Goal: Task Accomplishment & Management: Complete application form

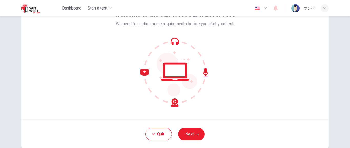
scroll to position [45, 0]
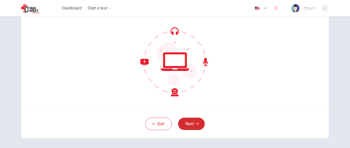
click at [188, 123] on button "Next" at bounding box center [191, 123] width 27 height 12
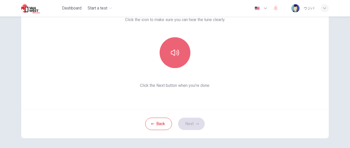
click at [175, 57] on button "button" at bounding box center [175, 52] width 31 height 31
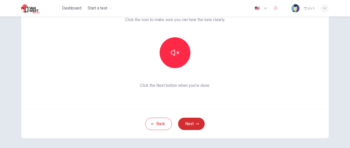
click at [194, 124] on button "Next" at bounding box center [191, 123] width 27 height 12
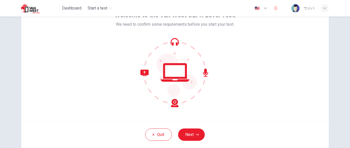
scroll to position [36, 0]
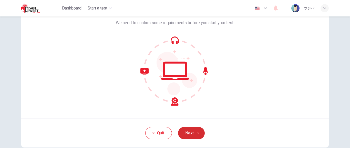
click at [190, 131] on button "Next" at bounding box center [191, 133] width 27 height 12
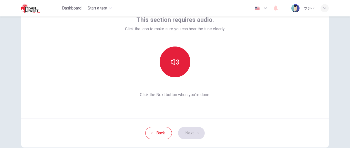
click at [175, 67] on button "button" at bounding box center [175, 61] width 31 height 31
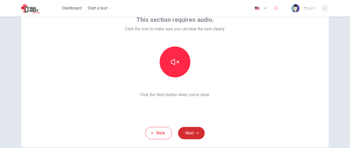
click at [195, 133] on button "Next" at bounding box center [191, 133] width 27 height 12
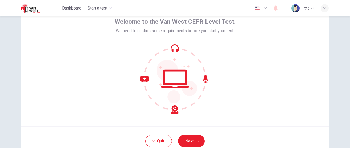
scroll to position [34, 0]
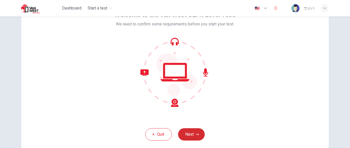
click at [198, 134] on icon "button" at bounding box center [197, 134] width 3 height 3
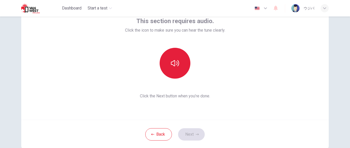
click at [173, 63] on icon "button" at bounding box center [175, 63] width 8 height 8
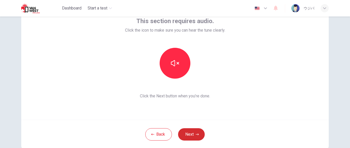
click at [190, 135] on button "Next" at bounding box center [191, 134] width 27 height 12
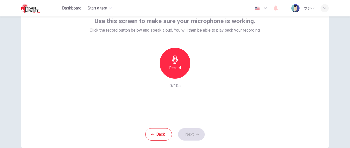
click at [174, 69] on h6 "Record" at bounding box center [175, 68] width 12 height 6
click at [194, 134] on button "Next" at bounding box center [191, 134] width 27 height 12
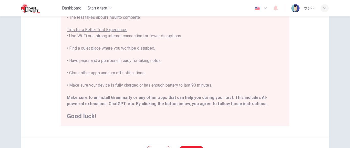
scroll to position [111, 0]
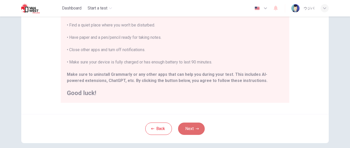
click at [186, 129] on button "Next" at bounding box center [191, 128] width 27 height 12
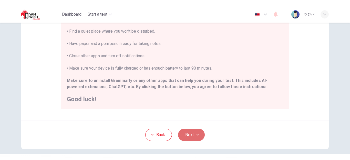
scroll to position [66, 0]
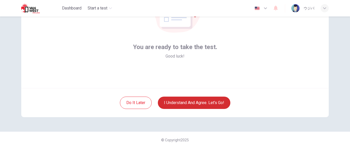
click at [201, 102] on button "I understand and agree. Let’s go!" at bounding box center [194, 102] width 73 height 12
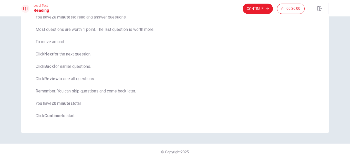
scroll to position [30, 0]
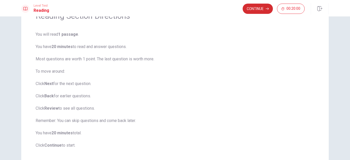
click at [251, 9] on button "Continue" at bounding box center [258, 9] width 30 height 10
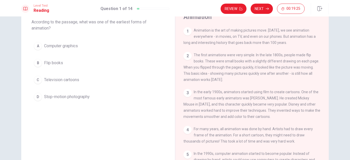
click at [56, 66] on button "B Flip books" at bounding box center [98, 62] width 133 height 13
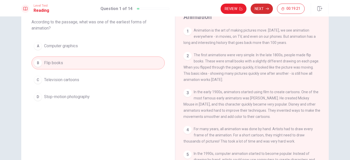
click at [258, 11] on button "Next" at bounding box center [262, 9] width 22 height 10
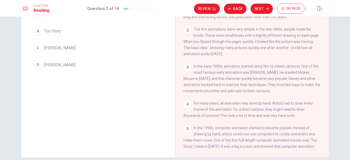
scroll to position [56, 0]
click at [55, 48] on span "Walt Disney" at bounding box center [60, 48] width 32 height 6
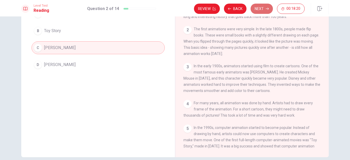
click at [257, 10] on button "Next" at bounding box center [262, 9] width 22 height 10
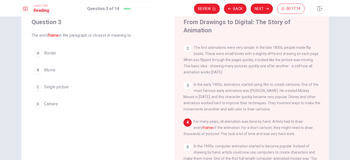
scroll to position [16, 0]
click at [51, 71] on span "Movie" at bounding box center [49, 70] width 11 height 6
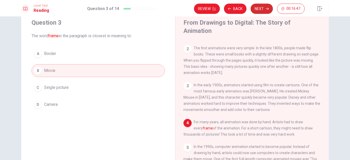
click at [258, 10] on button "Next" at bounding box center [262, 9] width 22 height 10
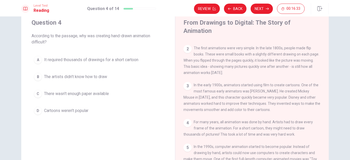
drag, startPoint x: 328, startPoint y: 97, endPoint x: 330, endPoint y: 108, distance: 11.8
click at [330, 108] on div "Question 4 According to the passage, why was creating hand-drawn animation diff…" at bounding box center [175, 103] width 324 height 186
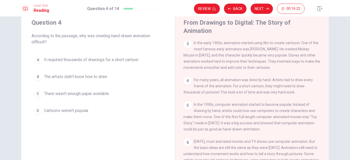
scroll to position [62, 0]
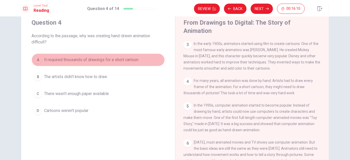
click at [125, 58] on span "It required thousands of drawings for a short cartoon" at bounding box center [91, 60] width 94 height 6
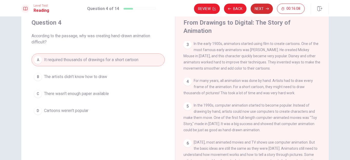
click at [265, 7] on button "Next" at bounding box center [262, 9] width 22 height 10
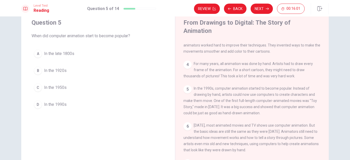
scroll to position [80, 0]
click at [60, 103] on span "In the 1990s" at bounding box center [55, 104] width 23 height 6
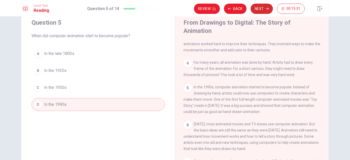
click at [262, 11] on button "Next" at bounding box center [262, 9] width 22 height 10
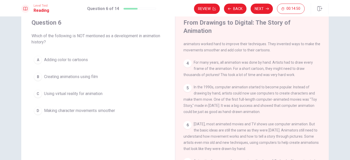
drag, startPoint x: 327, startPoint y: 133, endPoint x: 320, endPoint y: 100, distance: 33.7
click at [320, 100] on div "1 Animation is the art of making pictures move. Today, we see animation everywh…" at bounding box center [256, 114] width 144 height 147
drag, startPoint x: 327, startPoint y: 100, endPoint x: 326, endPoint y: 84, distance: 16.2
click at [326, 84] on div "From Drawings to Digital: The Story of Animation 1 Animation is the art of maki…" at bounding box center [252, 103] width 154 height 186
drag, startPoint x: 327, startPoint y: 95, endPoint x: 321, endPoint y: 69, distance: 25.9
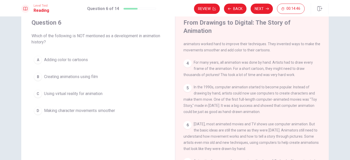
click at [321, 69] on div "1 Animation is the art of making pictures move. Today, we see animation everywh…" at bounding box center [256, 114] width 144 height 147
drag, startPoint x: 327, startPoint y: 106, endPoint x: 326, endPoint y: 94, distance: 11.4
click at [326, 94] on div "1 Animation is the art of making pictures move. Today, we see animation everywh…" at bounding box center [256, 114] width 144 height 147
drag, startPoint x: 349, startPoint y: 54, endPoint x: 345, endPoint y: 34, distance: 20.8
click at [345, 34] on div "Question 6 Which of the following is NOT mentioned as a development in animatio…" at bounding box center [175, 87] width 350 height 143
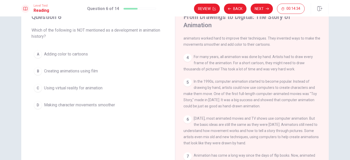
scroll to position [16, 0]
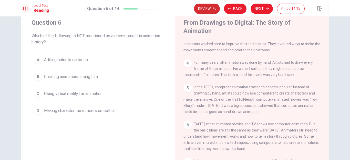
click at [204, 10] on button "Review" at bounding box center [207, 9] width 26 height 10
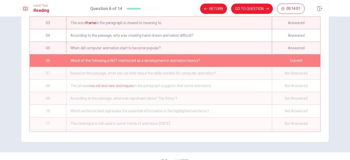
scroll to position [0, 0]
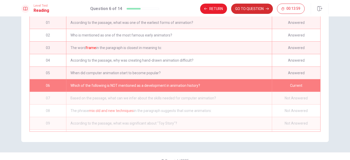
click at [242, 10] on button "GO TO QUESTION" at bounding box center [252, 9] width 42 height 10
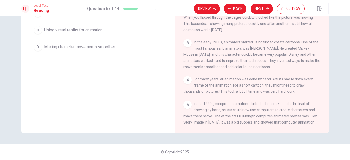
scroll to position [80, 0]
drag, startPoint x: 327, startPoint y: 61, endPoint x: 324, endPoint y: 42, distance: 18.6
click at [324, 42] on div "1 Animation is the art of making pictures move. Today, we see animation everywh…" at bounding box center [256, 50] width 144 height 147
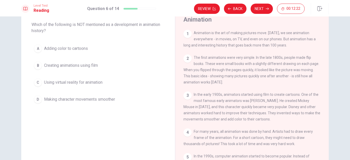
scroll to position [24, 0]
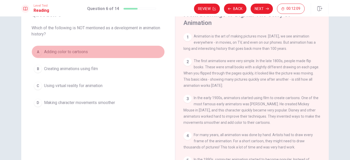
click at [84, 52] on span "Adding color to cartoons" at bounding box center [66, 52] width 44 height 6
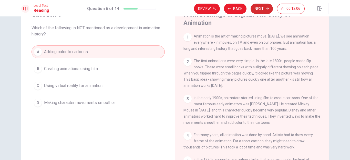
click at [261, 8] on button "Next" at bounding box center [262, 9] width 22 height 10
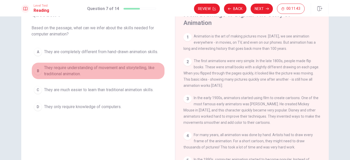
click at [135, 65] on span "They require understanding of movement and storytelling, like traditional anima…" at bounding box center [103, 71] width 118 height 12
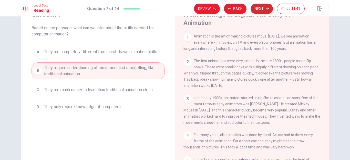
click at [260, 6] on button "Next" at bounding box center [262, 9] width 22 height 10
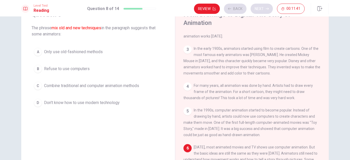
scroll to position [80, 0]
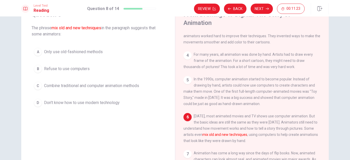
click at [130, 86] on span "Combine traditional and computer animation methods" at bounding box center [91, 86] width 95 height 6
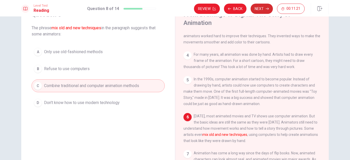
click at [259, 11] on button "Next" at bounding box center [262, 9] width 22 height 10
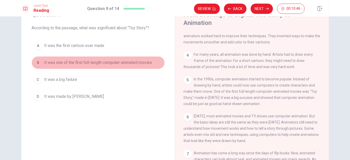
click at [141, 65] on span "It was one of the first full-length computer-animated movies" at bounding box center [98, 62] width 108 height 6
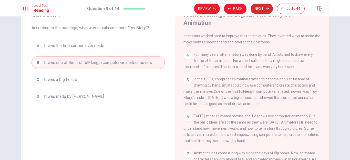
click at [259, 7] on button "Next" at bounding box center [262, 9] width 22 height 10
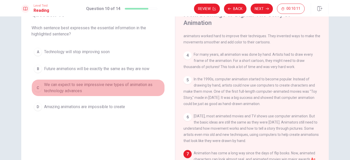
click at [139, 83] on span "We can expect to see impressive new types of animation as technology advances" at bounding box center [103, 88] width 118 height 12
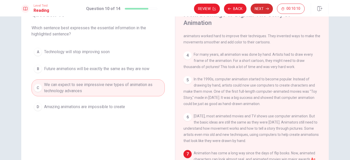
click at [260, 7] on button "Next" at bounding box center [262, 9] width 22 height 10
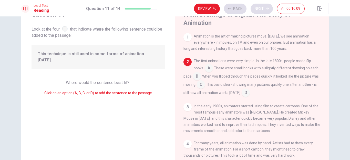
scroll to position [25, 0]
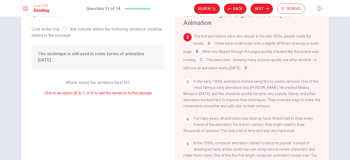
click at [201, 52] on input at bounding box center [197, 52] width 8 height 8
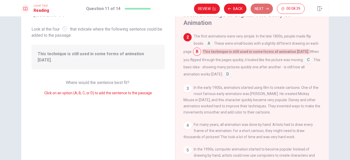
click at [258, 10] on button "Next" at bounding box center [262, 9] width 22 height 10
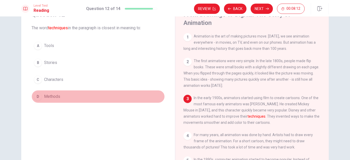
click at [56, 99] on span "Methods" at bounding box center [52, 96] width 16 height 6
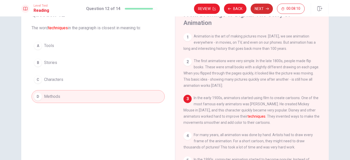
click at [264, 6] on button "Next" at bounding box center [262, 9] width 22 height 10
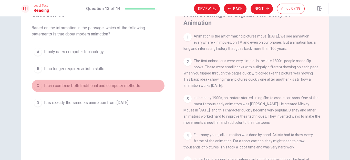
click at [133, 83] on span "It can combine both traditional and computer methods." at bounding box center [92, 86] width 97 height 6
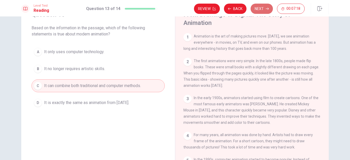
click at [260, 7] on button "Next" at bounding box center [262, 9] width 22 height 10
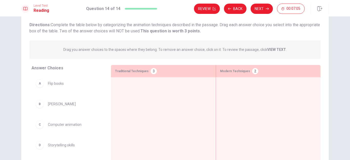
scroll to position [51, 0]
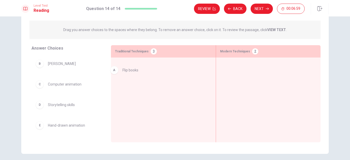
drag, startPoint x: 61, startPoint y: 67, endPoint x: 141, endPoint y: 74, distance: 79.8
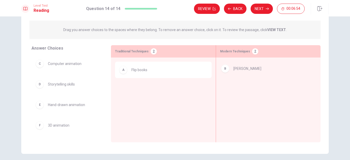
drag, startPoint x: 65, startPoint y: 66, endPoint x: 256, endPoint y: 71, distance: 191.3
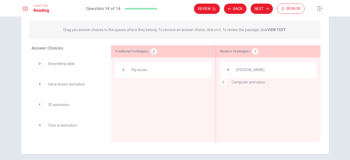
drag, startPoint x: 69, startPoint y: 66, endPoint x: 260, endPoint y: 86, distance: 192.3
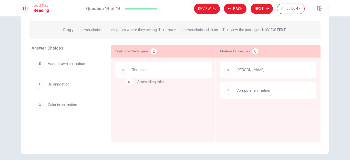
drag, startPoint x: 69, startPoint y: 65, endPoint x: 161, endPoint y: 85, distance: 94.4
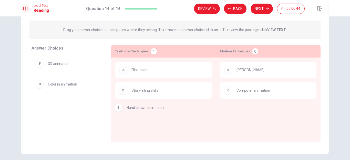
drag, startPoint x: 82, startPoint y: 64, endPoint x: 164, endPoint y: 109, distance: 93.7
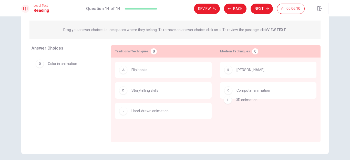
drag, startPoint x: 64, startPoint y: 67, endPoint x: 259, endPoint y: 105, distance: 198.0
drag, startPoint x: 65, startPoint y: 63, endPoint x: 265, endPoint y: 106, distance: 204.6
drag, startPoint x: 60, startPoint y: 64, endPoint x: 273, endPoint y: 109, distance: 217.8
drag, startPoint x: 53, startPoint y: 67, endPoint x: 248, endPoint y: 106, distance: 199.5
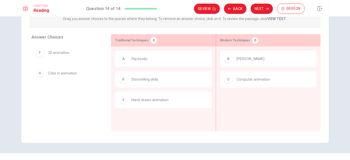
scroll to position [72, 0]
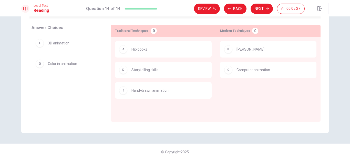
click at [71, 66] on span "Color in animation" at bounding box center [62, 63] width 29 height 6
drag, startPoint x: 70, startPoint y: 66, endPoint x: 76, endPoint y: 90, distance: 25.3
click at [264, 11] on button "Next" at bounding box center [262, 9] width 22 height 10
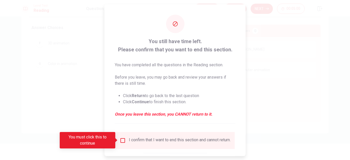
click at [263, 73] on div at bounding box center [175, 80] width 350 height 160
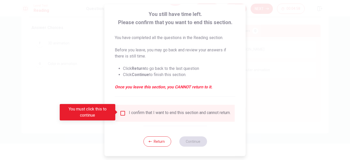
scroll to position [28, 0]
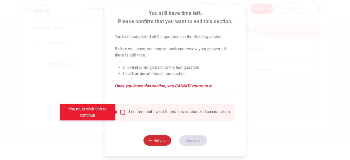
click at [159, 138] on button "Return" at bounding box center [157, 140] width 28 height 10
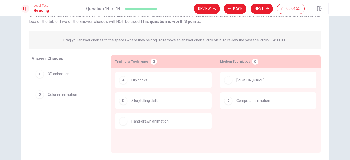
scroll to position [0, 0]
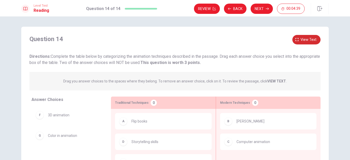
click at [296, 40] on icon "button" at bounding box center [297, 39] width 3 height 3
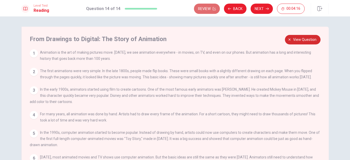
click at [205, 12] on button "Review" at bounding box center [207, 9] width 26 height 10
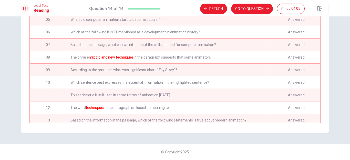
scroll to position [70, 0]
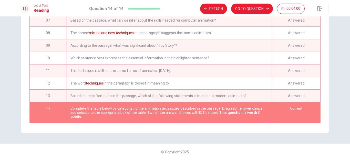
click at [165, 66] on div "This technique is still used in some forms of animation today." at bounding box center [169, 70] width 206 height 12
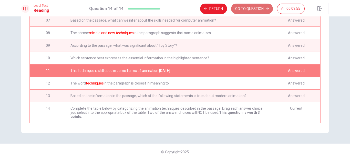
click at [241, 10] on button "GO TO QUESTION" at bounding box center [252, 9] width 42 height 10
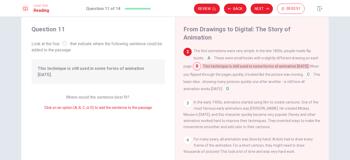
scroll to position [3, 0]
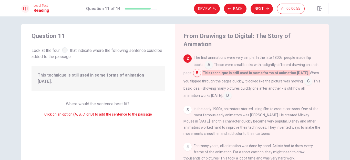
click at [304, 86] on input at bounding box center [308, 81] width 8 height 8
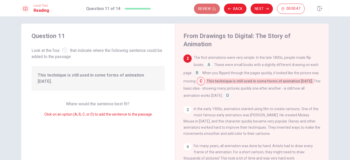
click at [206, 10] on button "Review" at bounding box center [207, 9] width 26 height 10
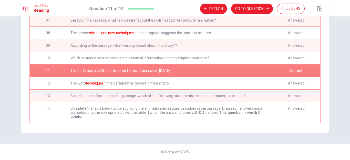
scroll to position [70, 0]
click at [192, 106] on div "Complete the table below by categorizing the animation techniques described in …" at bounding box center [169, 112] width 206 height 21
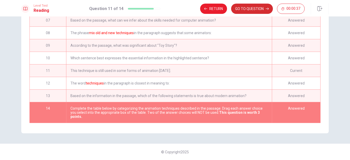
click at [246, 11] on button "GO TO QUESTION" at bounding box center [252, 9] width 42 height 10
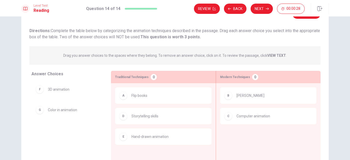
scroll to position [51, 0]
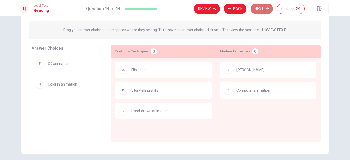
click at [259, 10] on button "Next" at bounding box center [262, 9] width 22 height 10
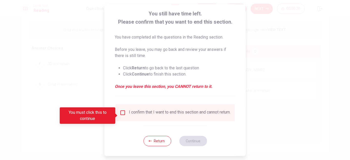
scroll to position [28, 0]
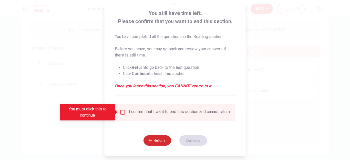
click at [154, 140] on button "Return" at bounding box center [157, 140] width 28 height 10
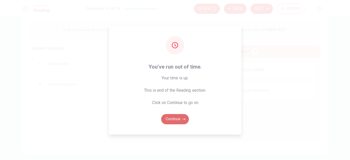
click at [180, 114] on button "Continue" at bounding box center [175, 119] width 28 height 10
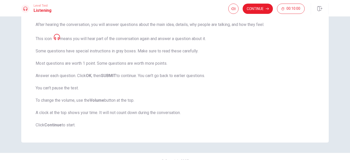
scroll to position [86, 0]
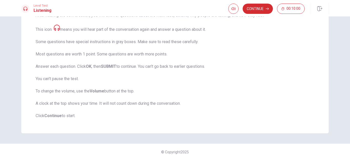
click at [270, 7] on button "Continue" at bounding box center [258, 9] width 30 height 10
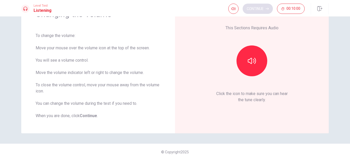
scroll to position [32, 0]
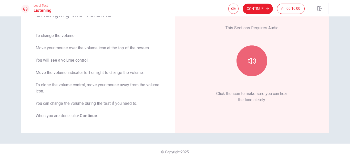
click at [252, 57] on icon "button" at bounding box center [252, 61] width 8 height 8
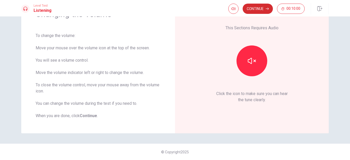
click at [253, 11] on button "Continue" at bounding box center [258, 9] width 30 height 10
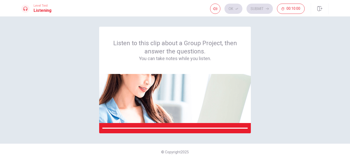
scroll to position [0, 0]
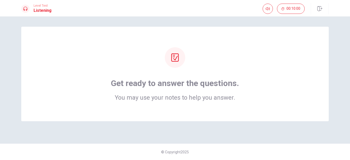
click at [222, 99] on h2 "You may use your notes to help you answer." at bounding box center [175, 97] width 128 height 6
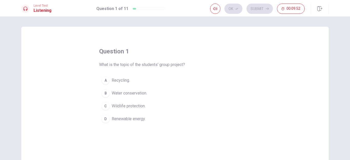
click at [135, 118] on span "Renewable energy." at bounding box center [129, 119] width 34 height 6
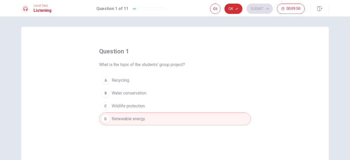
click at [231, 12] on button "Ok" at bounding box center [234, 9] width 18 height 10
click at [255, 11] on button "Submit" at bounding box center [260, 9] width 26 height 10
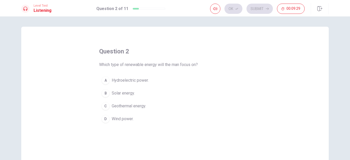
click at [146, 77] on button "A Hydroelectric power." at bounding box center [175, 80] width 152 height 13
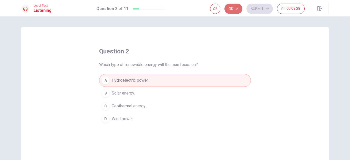
click at [233, 13] on button "Ok" at bounding box center [234, 9] width 18 height 10
click at [253, 8] on button "Submit" at bounding box center [260, 9] width 26 height 10
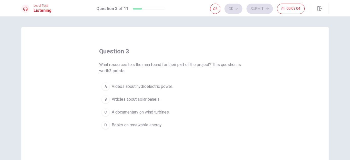
click at [157, 84] on span "Videos about hydroelectric power." at bounding box center [142, 86] width 61 height 6
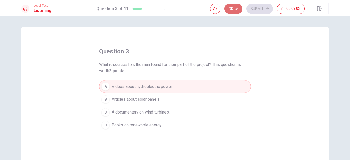
click at [236, 11] on button "Ok" at bounding box center [234, 9] width 18 height 10
click at [252, 11] on button "Submit" at bounding box center [260, 9] width 26 height 10
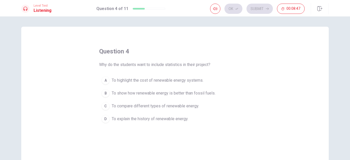
click at [182, 104] on span "To compare different types of renewable energy." at bounding box center [155, 106] width 87 height 6
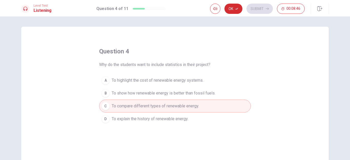
click at [236, 13] on button "Ok" at bounding box center [234, 9] width 18 height 10
click at [249, 11] on button "Submit" at bounding box center [260, 9] width 26 height 10
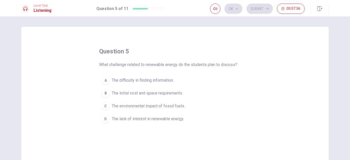
click at [170, 105] on span "The environmental impact of fossil fuels." at bounding box center [148, 106] width 73 height 6
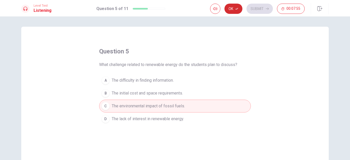
click at [232, 12] on button "Ok" at bounding box center [234, 9] width 18 height 10
click at [251, 12] on button "Submit" at bounding box center [260, 9] width 26 height 10
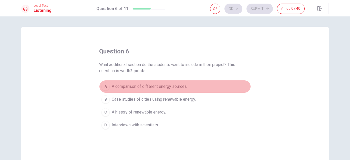
click at [175, 85] on span "A comparison of different energy sources." at bounding box center [150, 86] width 76 height 6
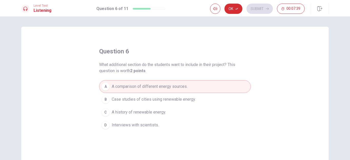
click at [233, 11] on button "Ok" at bounding box center [234, 9] width 18 height 10
click at [256, 11] on button "Submit" at bounding box center [260, 9] width 26 height 10
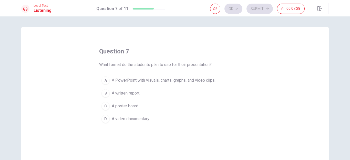
click at [141, 76] on button "A A PowerPoint with visuals, charts, graphs, and video clips." at bounding box center [175, 80] width 152 height 13
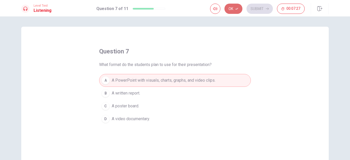
click at [236, 8] on icon "button" at bounding box center [236, 8] width 3 height 3
click at [250, 9] on button "Submit" at bounding box center [260, 9] width 26 height 10
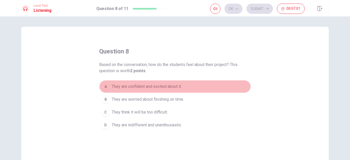
click at [168, 85] on span "They are confident and excited about it." at bounding box center [147, 86] width 70 height 6
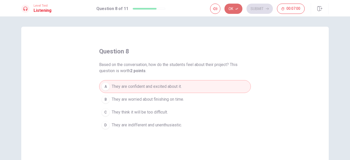
click at [233, 11] on button "Ok" at bounding box center [234, 9] width 18 height 10
click at [256, 10] on button "Submit" at bounding box center [260, 9] width 26 height 10
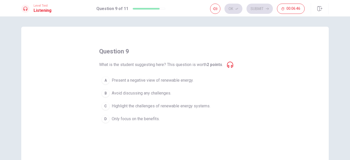
click at [231, 63] on icon at bounding box center [230, 65] width 6 height 6
click at [231, 65] on icon at bounding box center [230, 65] width 6 height 6
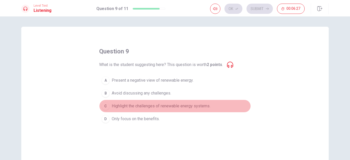
click at [168, 102] on button "C Highlight the challenges of renewable energy systems." at bounding box center [175, 105] width 152 height 13
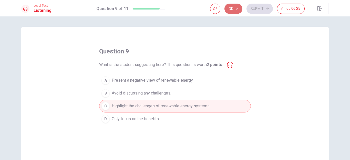
click at [236, 12] on button "Ok" at bounding box center [234, 9] width 18 height 10
click at [253, 10] on button "Submit" at bounding box center [260, 9] width 26 height 10
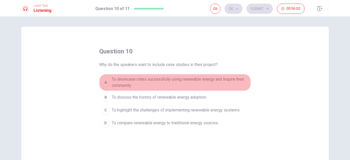
click at [214, 79] on span "To showcase cities successfully using renewable energy and inspire their commun…" at bounding box center [180, 82] width 137 height 12
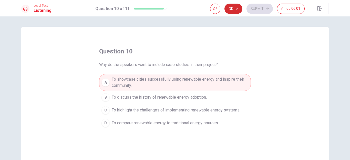
click at [235, 13] on button "Ok" at bounding box center [234, 9] width 18 height 10
click at [254, 10] on button "Submit" at bounding box center [260, 9] width 26 height 10
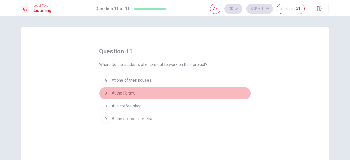
click at [127, 94] on span "At the library." at bounding box center [123, 93] width 23 height 6
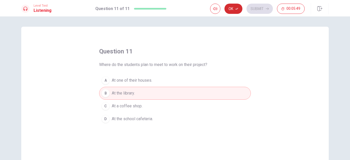
click at [235, 11] on button "Ok" at bounding box center [234, 9] width 18 height 10
click at [254, 7] on button "Submit" at bounding box center [260, 9] width 26 height 10
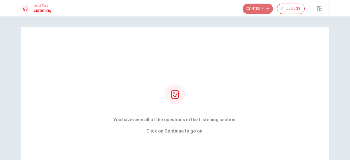
click at [254, 7] on button "Continue" at bounding box center [258, 9] width 30 height 10
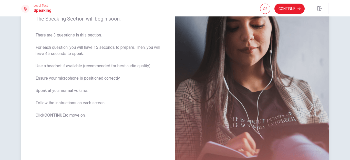
scroll to position [77, 0]
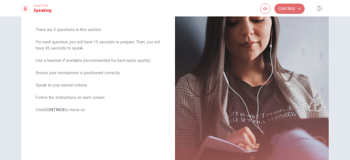
click at [288, 11] on button "Continue" at bounding box center [290, 9] width 30 height 10
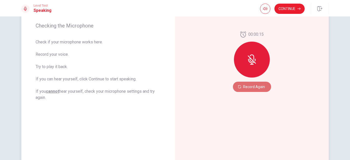
click at [243, 85] on button "Record Again" at bounding box center [252, 87] width 38 height 10
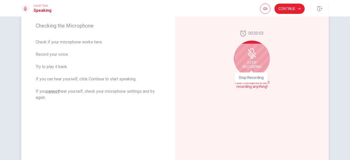
click at [250, 62] on span "Stop Recording" at bounding box center [251, 64] width 19 height 8
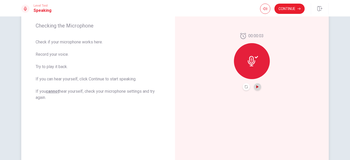
click at [258, 86] on icon "Play Audio" at bounding box center [257, 86] width 3 height 3
click at [245, 87] on icon "Record Again" at bounding box center [246, 86] width 3 height 3
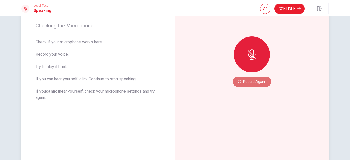
click at [253, 82] on button "Record Again" at bounding box center [252, 81] width 38 height 10
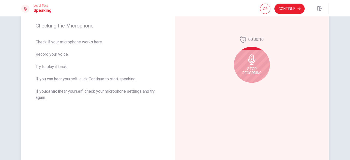
click at [250, 69] on span "Stop Recording" at bounding box center [251, 71] width 19 height 8
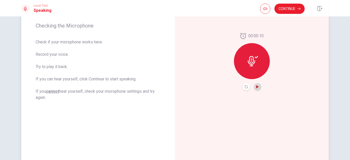
click at [257, 86] on icon "Play Audio" at bounding box center [257, 86] width 2 height 3
click at [254, 87] on button "Play Audio" at bounding box center [257, 86] width 7 height 7
click at [247, 87] on icon "Record Again" at bounding box center [246, 86] width 3 height 3
click at [257, 87] on icon "Play Audio" at bounding box center [257, 86] width 2 height 3
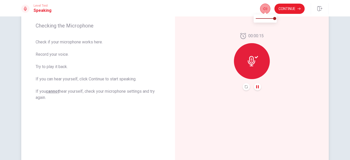
click at [265, 11] on body "This site uses cookies, as explained in our Privacy Policy . If you agree to th…" at bounding box center [175, 80] width 350 height 160
click at [276, 17] on span at bounding box center [274, 18] width 3 height 3
click at [245, 87] on icon "Record Again" at bounding box center [246, 86] width 3 height 3
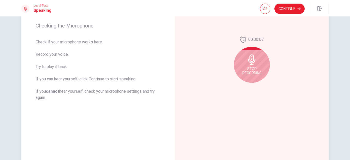
click at [254, 70] on span "Stop Recording" at bounding box center [251, 71] width 19 height 8
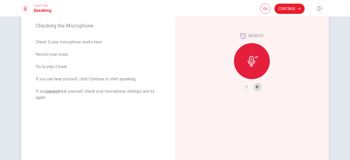
click at [257, 85] on button "Play Audio" at bounding box center [257, 86] width 7 height 7
click at [286, 8] on button "Continue" at bounding box center [290, 9] width 30 height 10
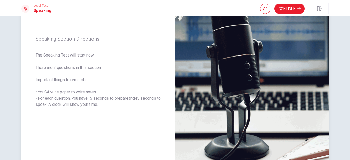
scroll to position [66, 0]
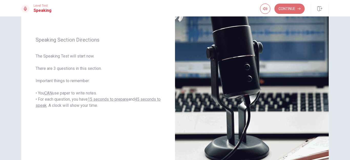
click at [288, 11] on button "Continue" at bounding box center [290, 9] width 30 height 10
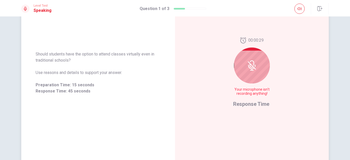
click at [252, 67] on icon at bounding box center [252, 65] width 4 height 5
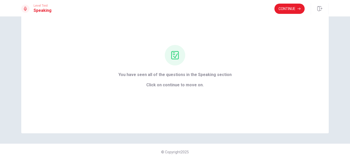
scroll to position [0, 0]
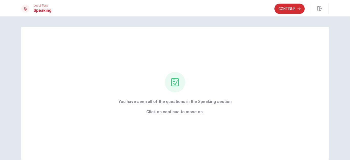
click at [288, 13] on button "Continue" at bounding box center [290, 9] width 30 height 10
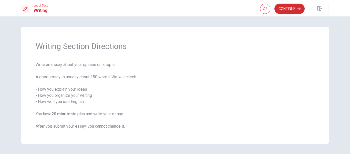
click at [286, 10] on button "Continue" at bounding box center [290, 9] width 30 height 10
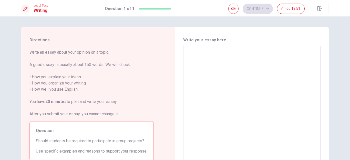
scroll to position [26, 0]
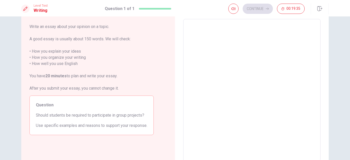
click at [229, 60] on textarea at bounding box center [252, 89] width 130 height 133
type textarea "I"
type textarea "x"
type textarea "It"
type textarea "x"
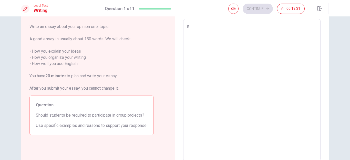
type textarea "It'"
type textarea "x"
type textarea "It's"
type textarea "x"
type textarea "It's"
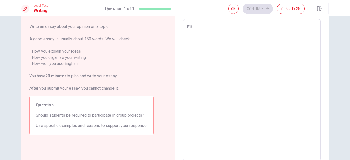
type textarea "x"
type textarea "It's"
type textarea "x"
type textarea "It'"
type textarea "x"
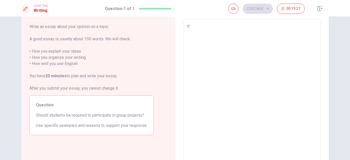
type textarea "It"
type textarea "x"
type textarea "I"
type textarea "x"
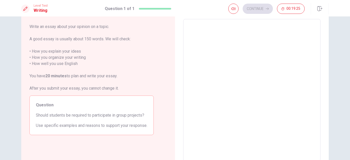
type textarea "Y"
type textarea "x"
type textarea "Ye"
type textarea "x"
type textarea "Yes"
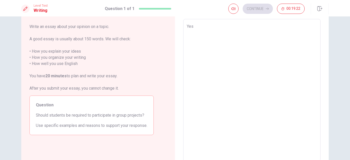
type textarea "x"
type textarea "Yes"
type textarea "x"
type textarea "Yes t"
type textarea "x"
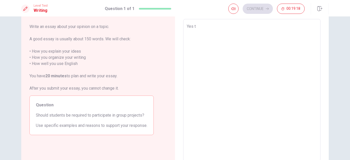
type textarea "Yes th"
type textarea "x"
type textarea "Yes the"
type textarea "x"
type textarea "Yes they"
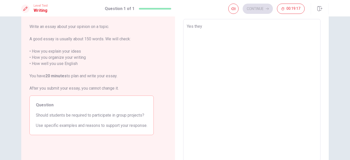
type textarea "x"
type textarea "Yes they"
type textarea "x"
type textarea "Yes they s"
type textarea "x"
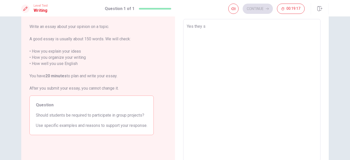
type textarea "Yes they sh"
type textarea "x"
type textarea "Yes they sho"
type textarea "x"
type textarea "Yes they shou"
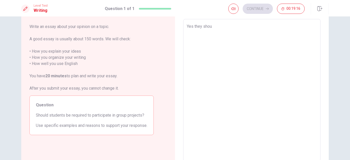
type textarea "x"
type textarea "Yes they shoud"
type textarea "x"
type textarea "Yes they shoudl"
type textarea "x"
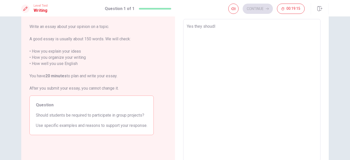
type textarea "Yes they shoud"
type textarea "x"
type textarea "Yes they shou"
type textarea "x"
type textarea "Yes they sho"
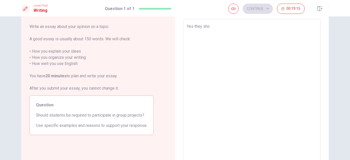
type textarea "x"
type textarea "Yes they shou"
type textarea "x"
type textarea "Yes they shoul"
type textarea "x"
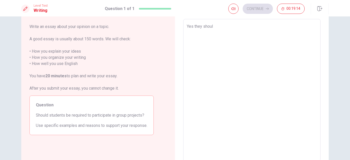
type textarea "Yes they should"
type textarea "x"
type textarea "Yes they should"
type textarea "x"
type textarea "Yes they should ."
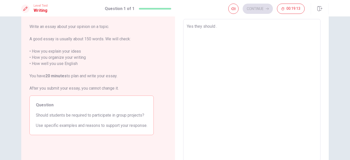
type textarea "x"
type textarea "Yes they should"
type textarea "x"
type textarea "Yes they should"
type textarea "x"
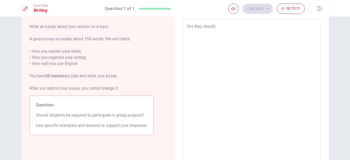
type textarea "Yes they should."
type textarea "x"
type textarea "Yes they should."
type textarea "x"
type textarea "Yes they should. B"
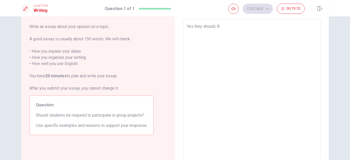
type textarea "x"
type textarea "Yes they should. Be"
type textarea "x"
type textarea "Yes they should. Bec"
type textarea "x"
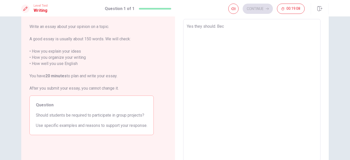
type textarea "Yes they should. Beca"
type textarea "x"
type textarea "Yes they should. Becau"
type textarea "x"
type textarea "Yes they should. Becaus"
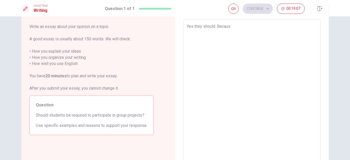
type textarea "x"
type textarea "Yes they should. Because"
type textarea "x"
type textarea "Yes they should. Because"
type textarea "x"
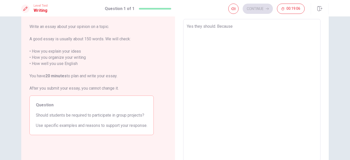
type textarea "Yes they should. Because i"
type textarea "x"
type textarea "Yes they should. Because it"
type textarea "x"
type textarea "Yes they should. Because it'"
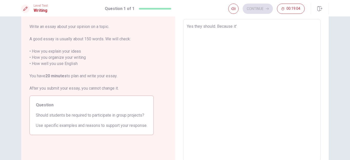
type textarea "x"
type textarea "Yes they should. Because it's"
type textarea "x"
type textarea "Yes they should. Because it's"
type textarea "x"
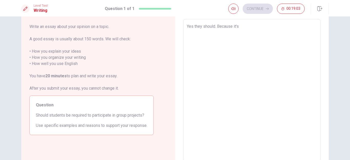
type textarea "Yes they should. Because it's i"
type textarea "x"
type textarea "Yes they should. Because it's im"
type textarea "x"
type textarea "Yes they should. Because it's imp"
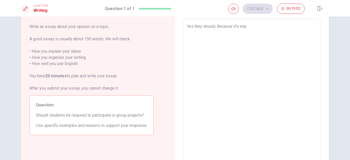
type textarea "x"
type textarea "Yes they should. Because it's impo"
type textarea "x"
type textarea "Yes they should. Because it's impor"
type textarea "x"
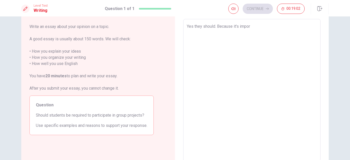
type textarea "Yes they should. Because it's import"
type textarea "x"
type textarea "Yes they should. Because it's import"
type textarea "x"
type textarea "Yes they should. Because it's import t"
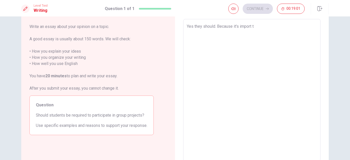
type textarea "x"
type textarea "Yes they should. Because it's import to"
type textarea "x"
type textarea "Yes they should. Because it's import to"
type textarea "x"
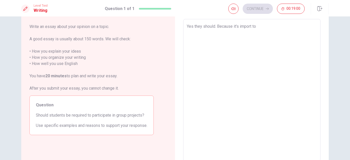
type textarea "Yes they should. Because it's import to t"
type textarea "x"
type textarea "Yes they should. Because it's import to to"
type textarea "x"
type textarea "Yes they should. Because it's import to to"
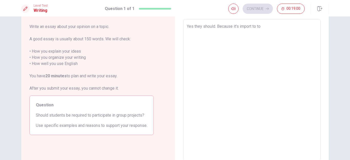
type textarea "x"
type textarea "Yes they should. Because it's import to to l"
type textarea "x"
type textarea "Yes they should. Because it's import to to le"
type textarea "x"
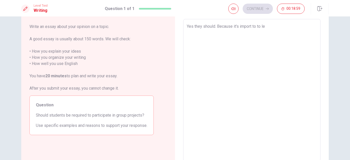
type textarea "Yes they should. Because it's import to to lea"
type textarea "x"
type textarea "Yes they should. Because it's import to to lear"
type textarea "x"
type textarea "Yes they should. Because it's import to to learn"
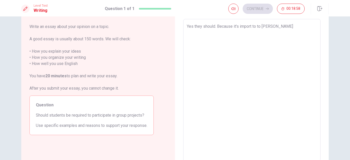
type textarea "x"
type textarea "Yes they should. Because it's import to to learn"
type textarea "x"
type textarea "Yes they should. Because it's import to to learn h"
type textarea "x"
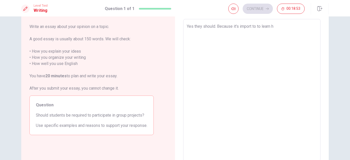
type textarea "Yes they should. Because it's import to to learn ho"
type textarea "x"
type textarea "Yes they should. Because it's import to to learn how"
type textarea "x"
type textarea "Yes they should. Because it's import to to learn how"
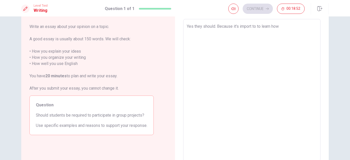
type textarea "x"
type textarea "Yes they should. Because it's import to to learn how t"
type textarea "x"
type textarea "Yes they should. Because it's import to to learn how th"
type textarea "x"
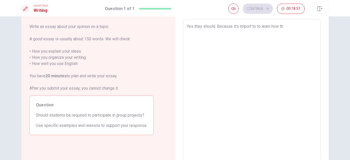
type textarea "Yes they should. Because it's import to to learn how the"
type textarea "x"
type textarea "Yes they should. Because it's import to to learn how they"
type textarea "x"
type textarea "Yes they should. Because it's import to to learn how they"
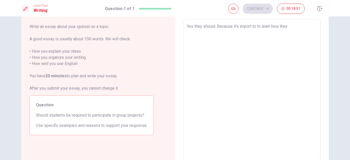
type textarea "x"
type textarea "Yes they should. Because it's import to to learn how they w"
type textarea "x"
type textarea "Yes they should. Because it's import to to learn how they wo"
type textarea "x"
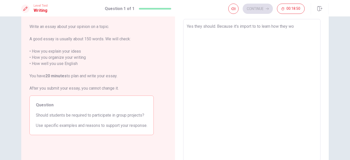
type textarea "Yes they should. Because it's import to to learn how they wor"
type textarea "x"
type textarea "Yes they should. Because it's import to to learn how they work"
type textarea "x"
type textarea "Yes they should. Because it's import to to learn how they work"
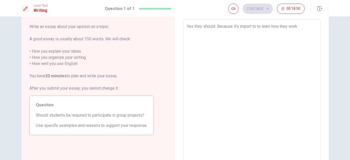
type textarea "x"
type textarea "Yes they should. Because it's import to to learn how they work i"
type textarea "x"
type textarea "Yes they should. Because it's import to to learn how they work in"
type textarea "x"
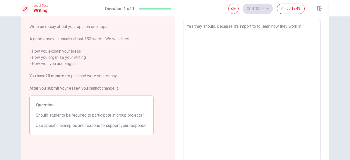
type textarea "Yes they should. Because it's import to to learn how they work in"
type textarea "x"
type textarea "Yes they should. Because it's import to to learn how they work in g"
type textarea "x"
type textarea "Yes they should. Because it's import to to learn how they work in gr"
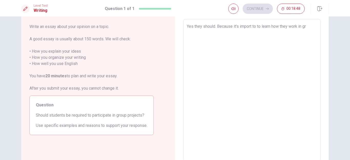
type textarea "x"
type textarea "Yes they should. Because it's import to to learn how they work in gro"
type textarea "x"
type textarea "Yes they should. Because it's import to to learn how they work in grou"
type textarea "x"
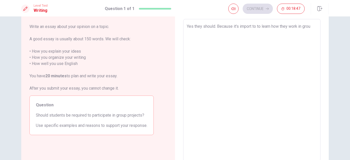
type textarea "Yes they should. Because it's import to to learn how they work in group"
type textarea "x"
type textarea "Yes they should. Because it's import to to learn how they work in group"
type textarea "x"
type textarea "Yes they should. Because it's import to to learn how they work in group p"
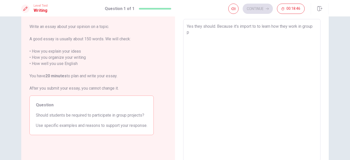
type textarea "x"
type textarea "Yes they should. Because it's import to to learn how they work in group pr"
type textarea "x"
type textarea "Yes they should. Because it's import to to learn how they work in group pro"
type textarea "x"
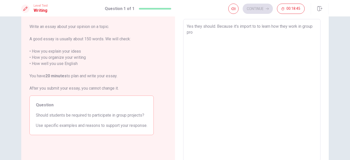
type textarea "Yes they should. Because it's import to to learn how they work in group proj"
type textarea "x"
type textarea "Yes they should. Because it's import to to learn how they work in group proje"
type textarea "x"
type textarea "Yes they should. Because it's import to to learn how they work in group projec"
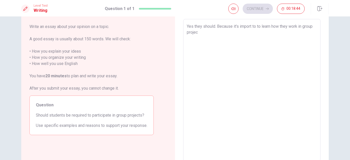
type textarea "x"
type textarea "Yes they should. Because it's import to to learn how they work in group project"
type textarea "x"
type textarea "Yes they should. Because it's import to to learn how they work in group project"
type textarea "x"
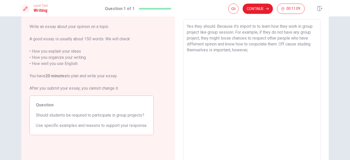
click at [259, 33] on textarea "Yes they should. Because it's import to to learn how they work in group project…" at bounding box center [252, 89] width 130 height 133
drag, startPoint x: 275, startPoint y: 38, endPoint x: 291, endPoint y: 61, distance: 27.5
click at [291, 61] on textarea "Yes they should. Because it's import to to learn how they work in group project…" at bounding box center [252, 89] width 130 height 133
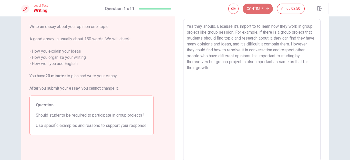
click at [262, 9] on button "Continue" at bounding box center [258, 9] width 30 height 10
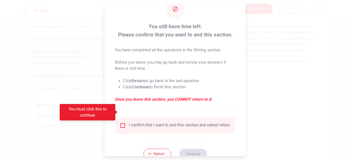
scroll to position [28, 0]
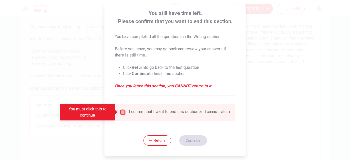
click at [123, 114] on input "You must click this to continue" at bounding box center [123, 112] width 6 height 6
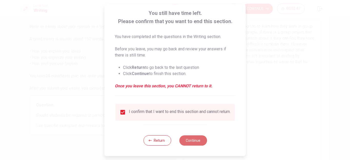
click at [188, 140] on button "Continue" at bounding box center [193, 140] width 28 height 10
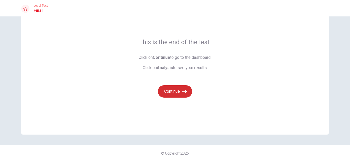
click at [177, 92] on button "Continue" at bounding box center [175, 91] width 34 height 12
